Goal: Transaction & Acquisition: Purchase product/service

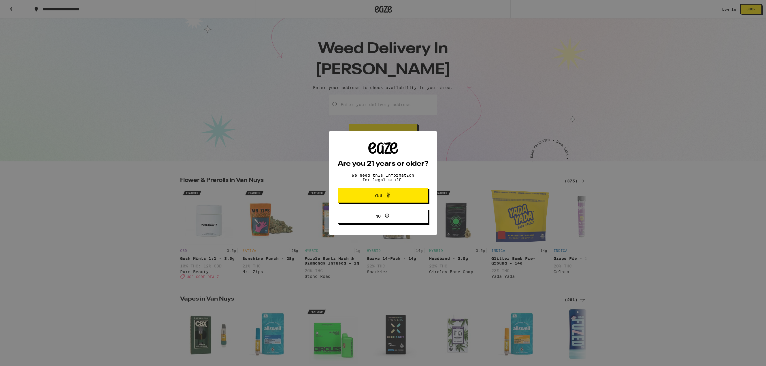
click at [403, 195] on span "Yes" at bounding box center [383, 195] width 44 height 7
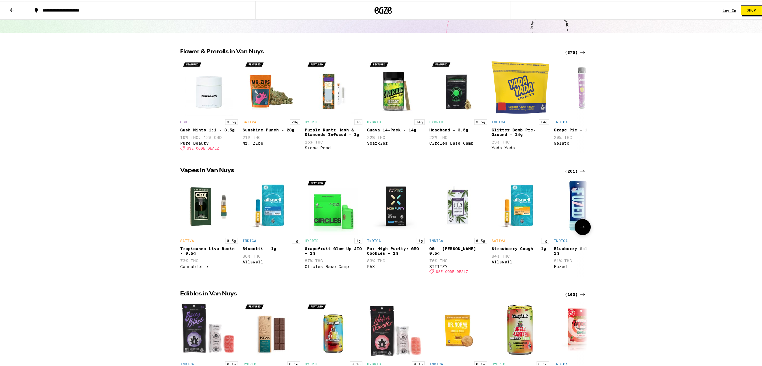
scroll to position [144, 0]
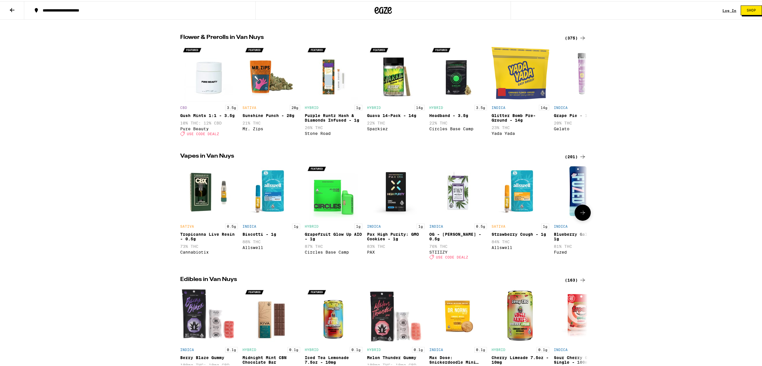
click at [401, 192] on img "Open page for Pax High Purity: GMO Cookies - 1g from PAX" at bounding box center [396, 191] width 58 height 58
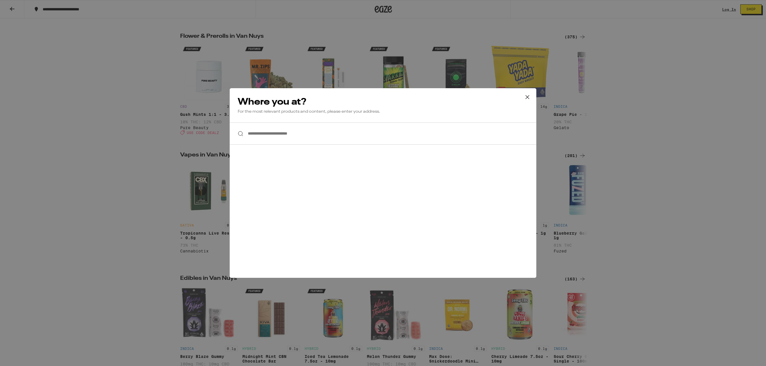
click at [305, 135] on input "**********" at bounding box center [383, 134] width 307 height 22
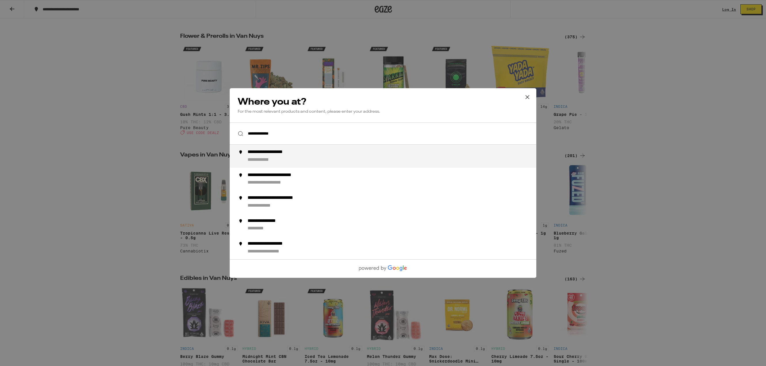
click at [284, 160] on div "**********" at bounding box center [395, 156] width 294 height 14
type input "**********"
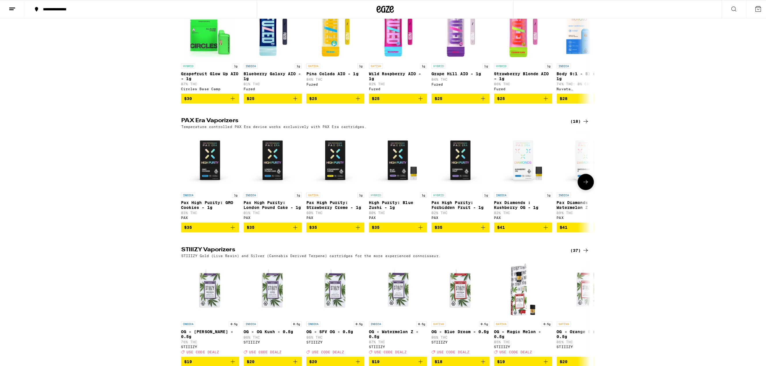
scroll to position [375, 0]
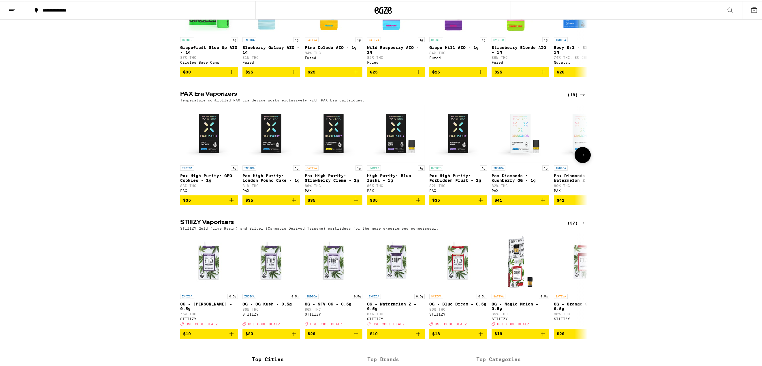
click at [215, 148] on img "Open page for Pax High Purity: GMO Cookies - 1g from PAX" at bounding box center [209, 133] width 58 height 58
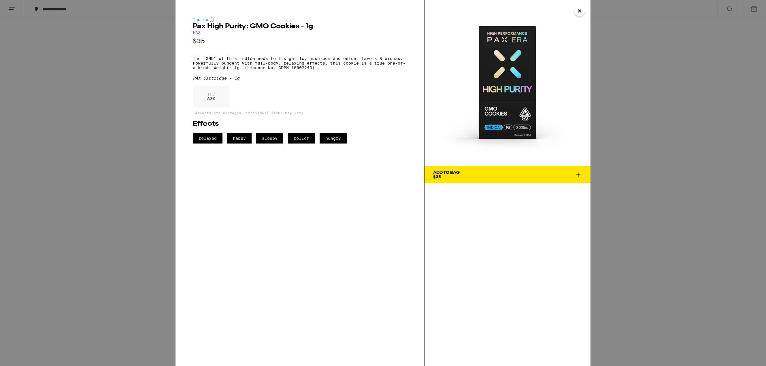
click at [580, 174] on icon at bounding box center [578, 174] width 7 height 7
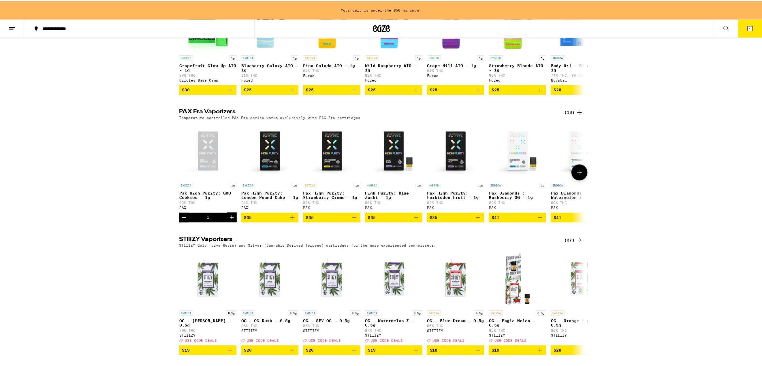
scroll to position [393, 0]
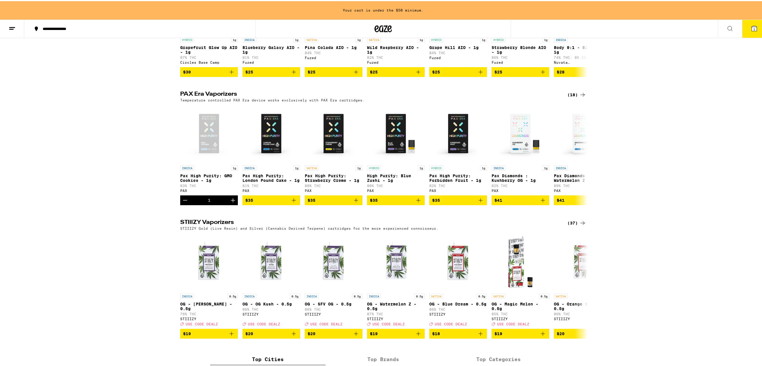
click at [757, 27] on button "1" at bounding box center [754, 28] width 24 height 18
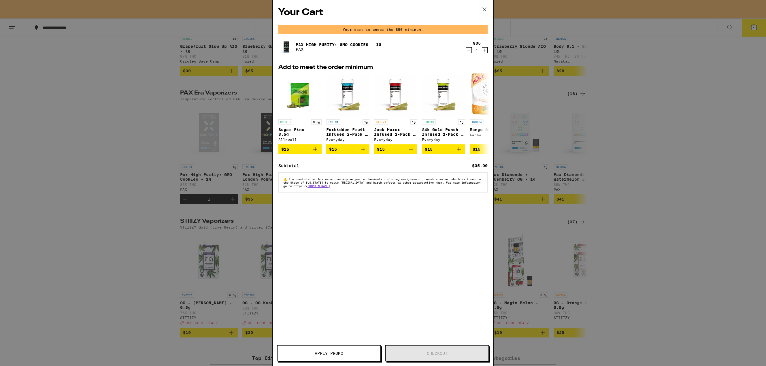
click at [485, 10] on icon at bounding box center [484, 9] width 9 height 9
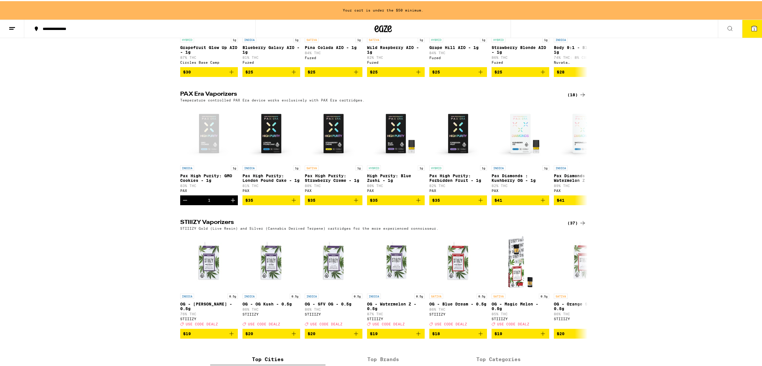
click at [12, 26] on line at bounding box center [12, 26] width 6 height 0
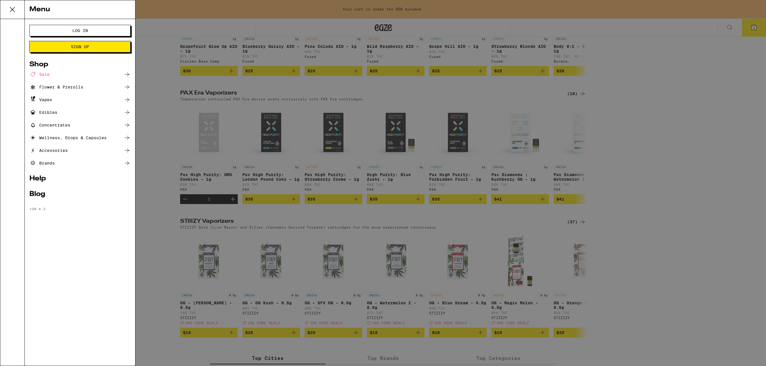
click at [43, 178] on link "Help" at bounding box center [79, 178] width 101 height 7
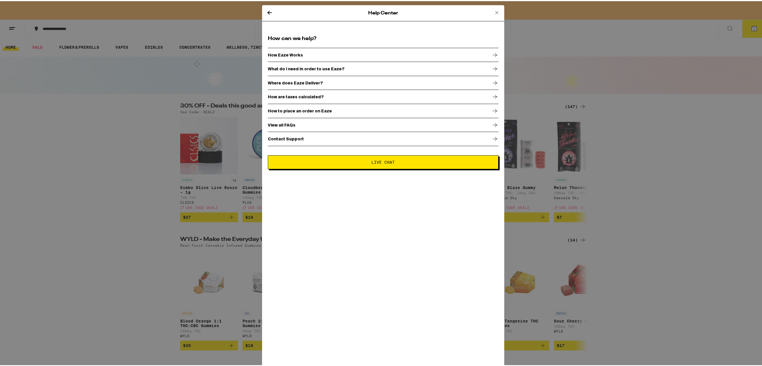
click at [493, 54] on icon at bounding box center [495, 53] width 7 height 7
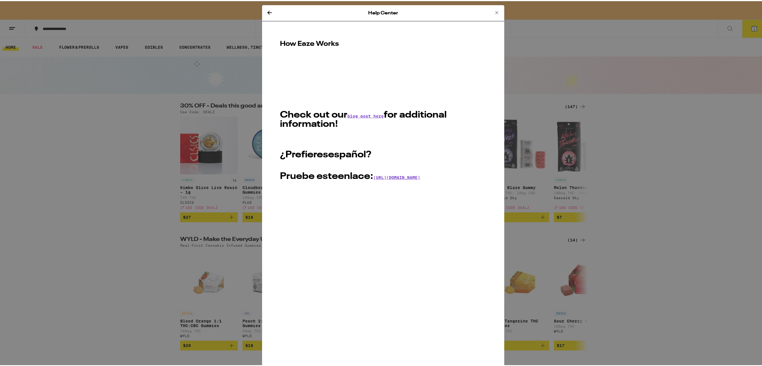
click at [356, 117] on link "blog post here" at bounding box center [365, 115] width 36 height 5
click at [493, 10] on icon at bounding box center [496, 11] width 7 height 7
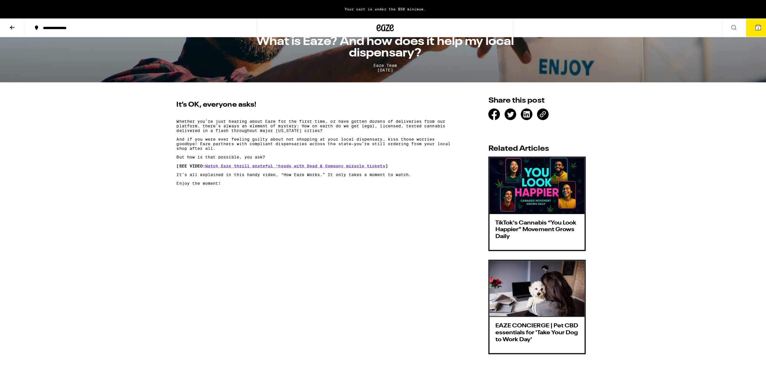
scroll to position [115, 0]
